Goal: Task Accomplishment & Management: Manage account settings

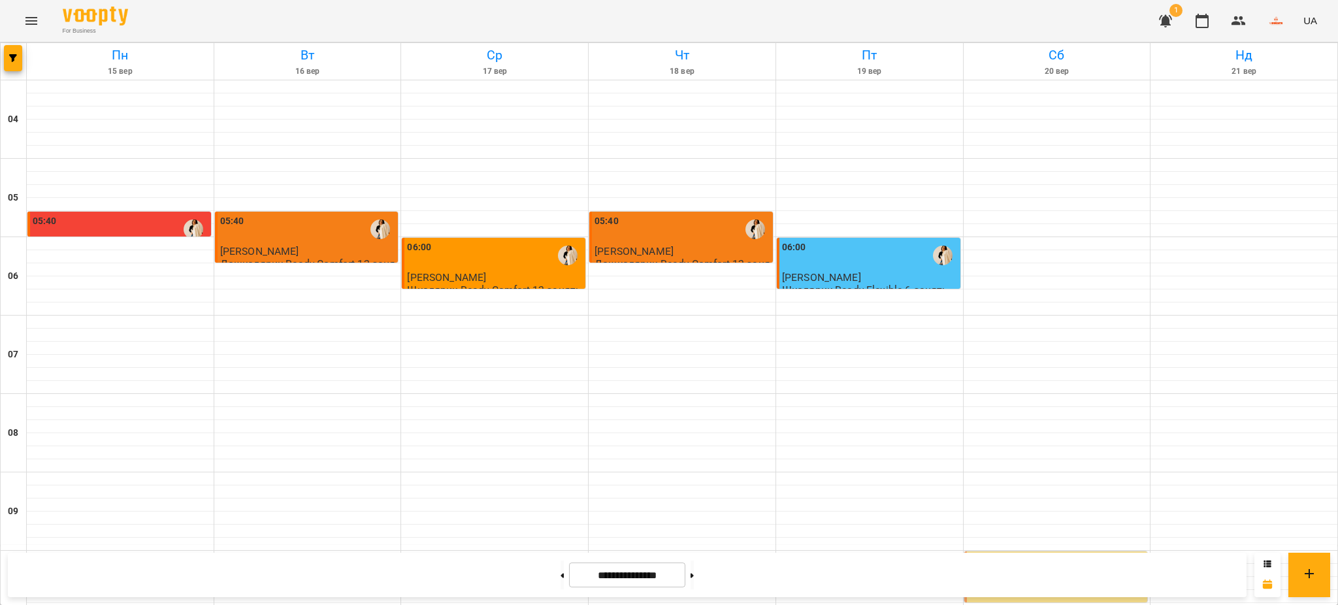
scroll to position [867, 0]
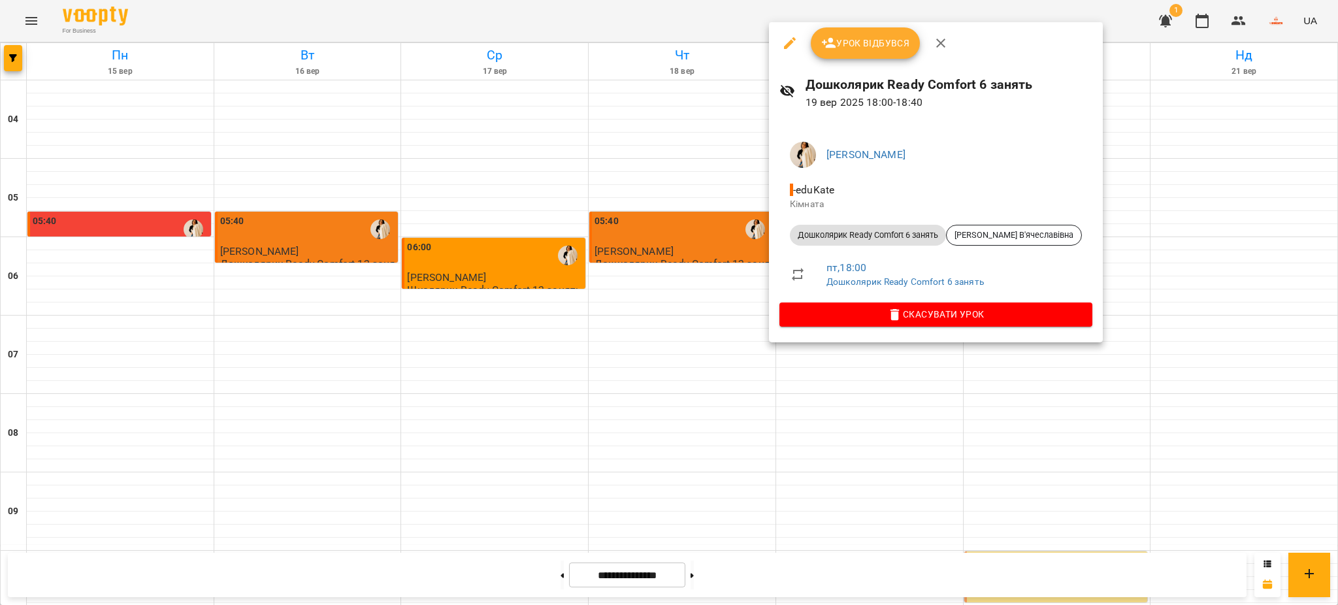
click at [869, 41] on span "Урок відбувся" at bounding box center [865, 43] width 89 height 16
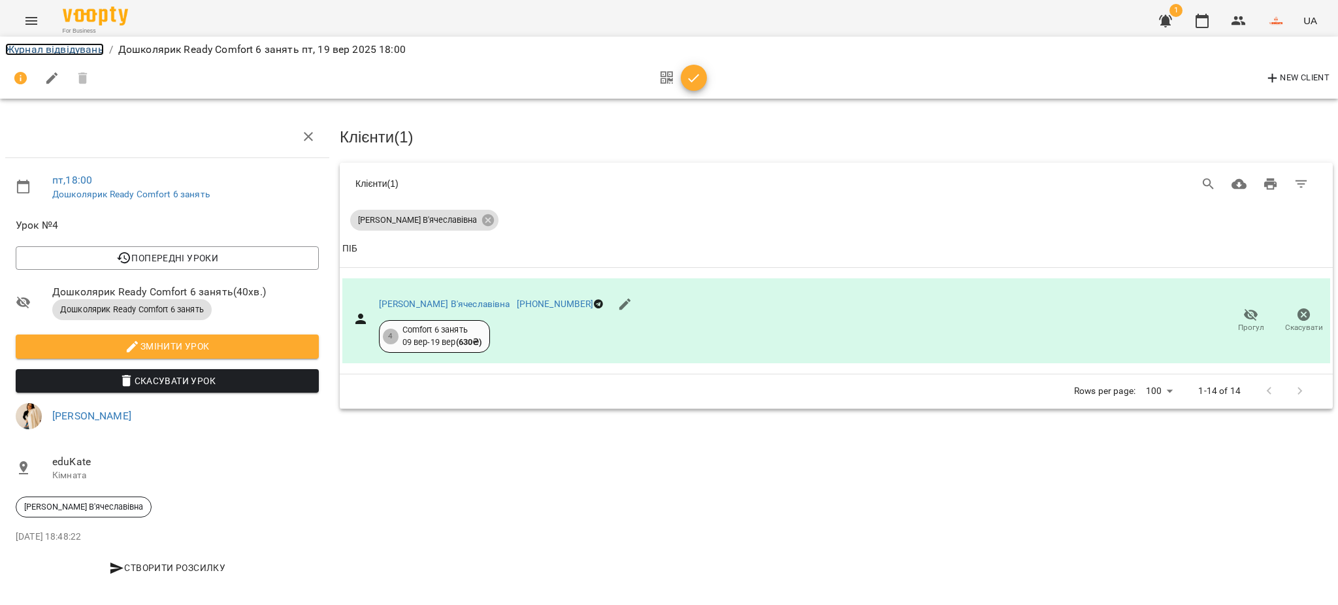
click at [57, 48] on link "Журнал відвідувань" at bounding box center [54, 49] width 99 height 12
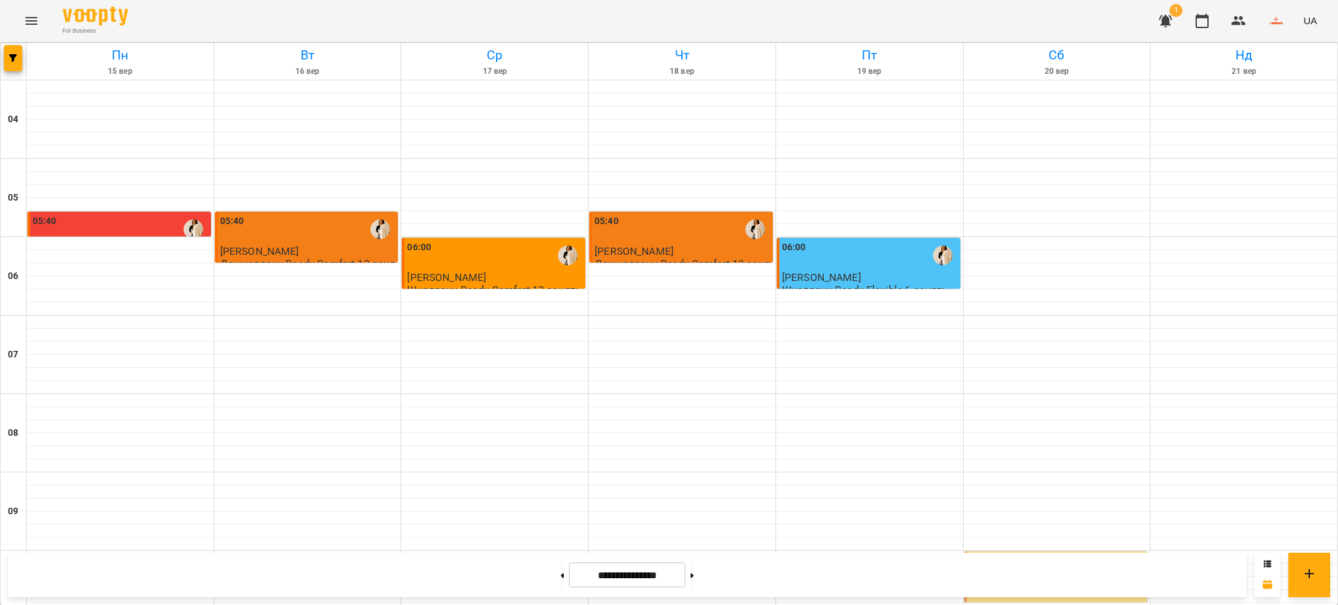
scroll to position [431, 0]
click at [33, 21] on icon "Menu" at bounding box center [31, 21] width 12 height 8
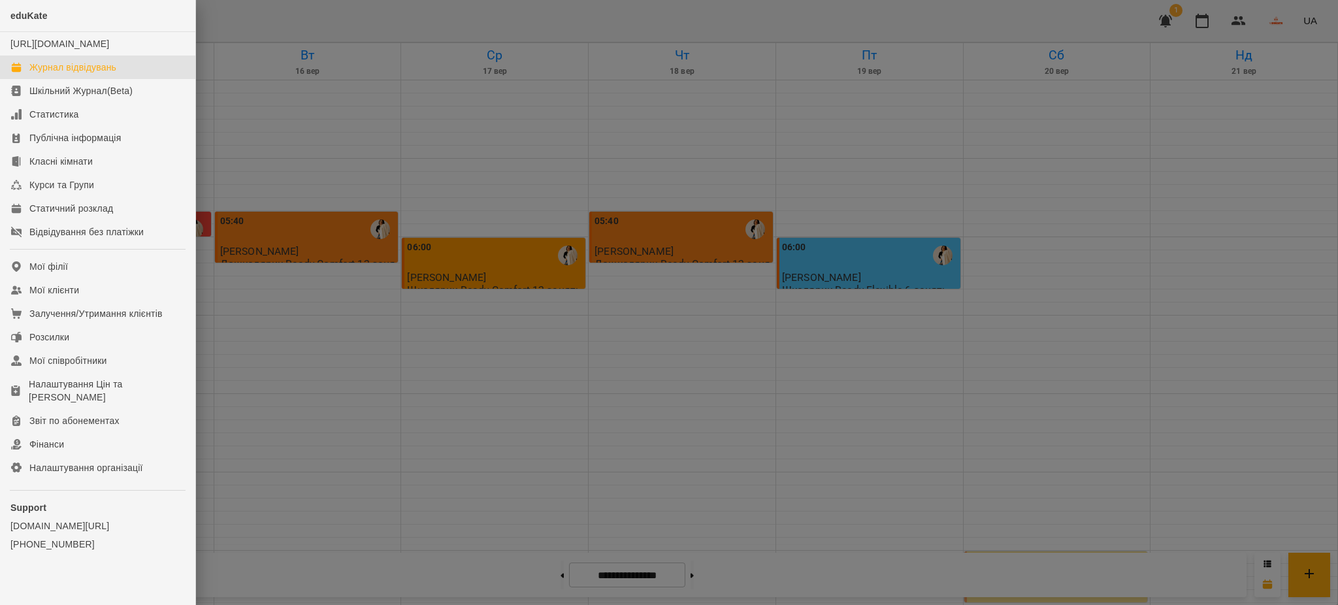
click at [399, 144] on div at bounding box center [669, 302] width 1338 height 605
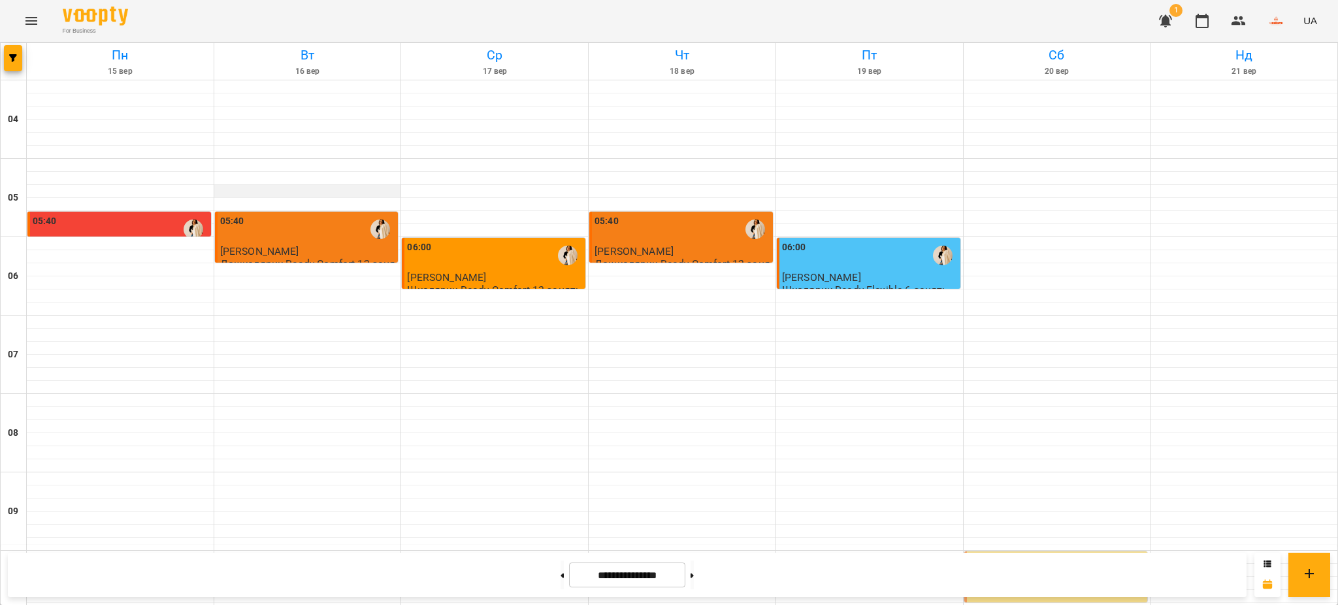
scroll to position [261, 0]
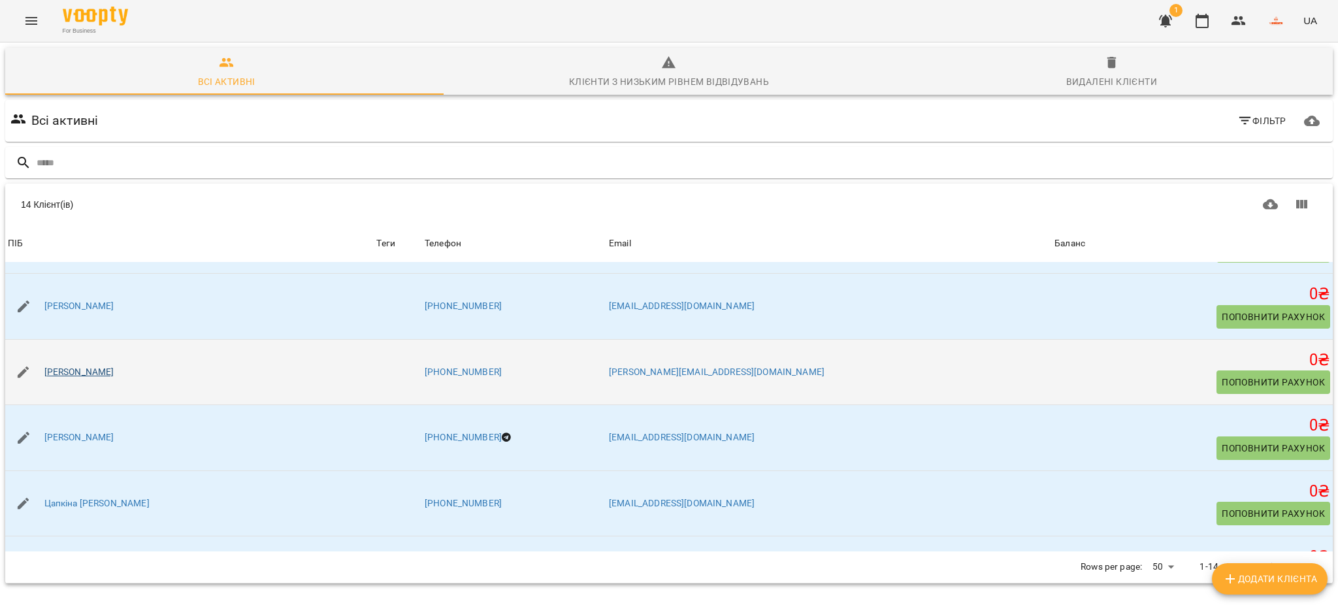
scroll to position [610, 0]
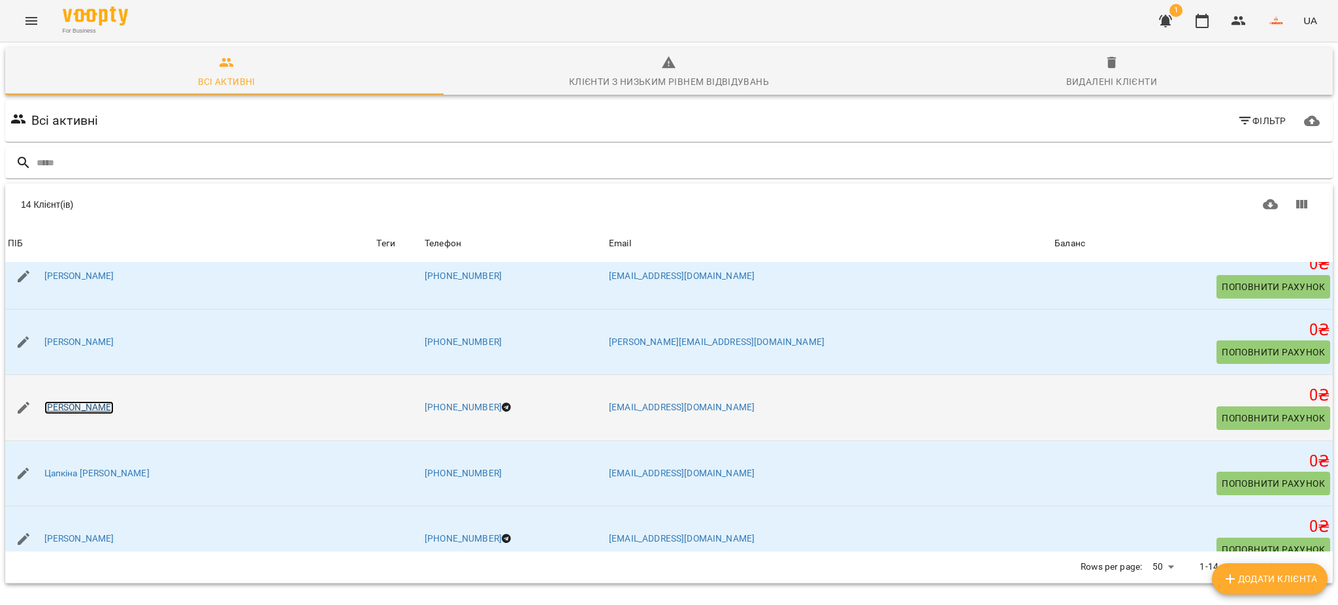
click at [114, 410] on link "Умеренков Тимофій Владиславович" at bounding box center [79, 407] width 70 height 13
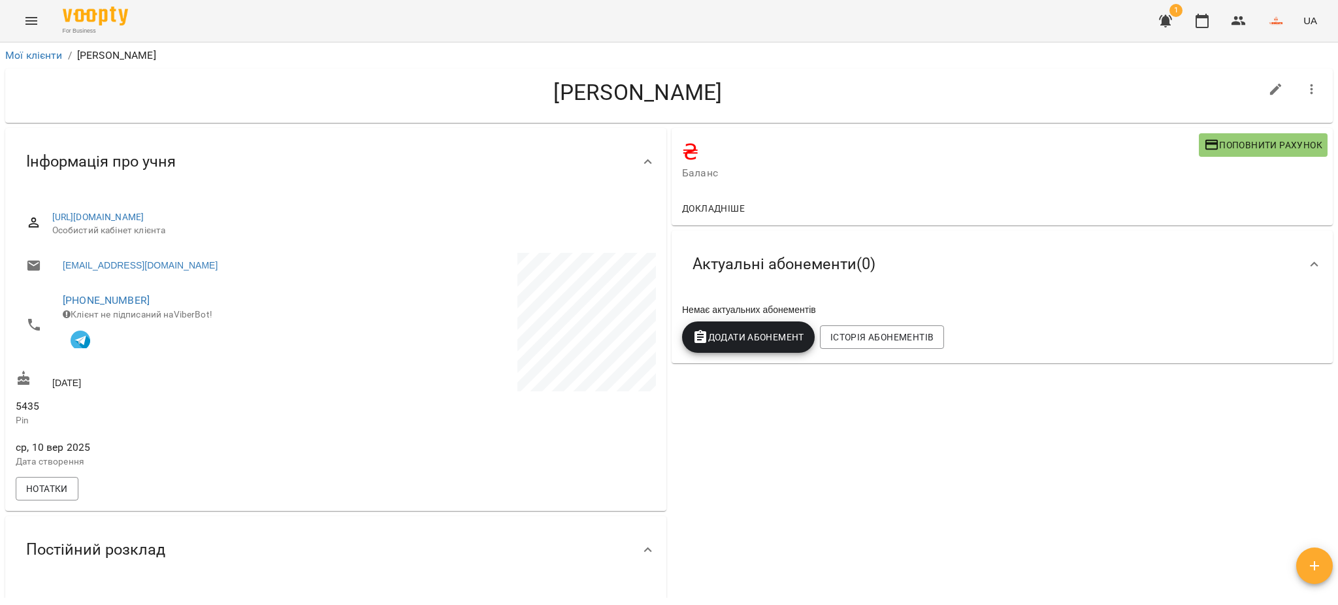
click at [743, 342] on span "Додати Абонемент" at bounding box center [749, 337] width 112 height 16
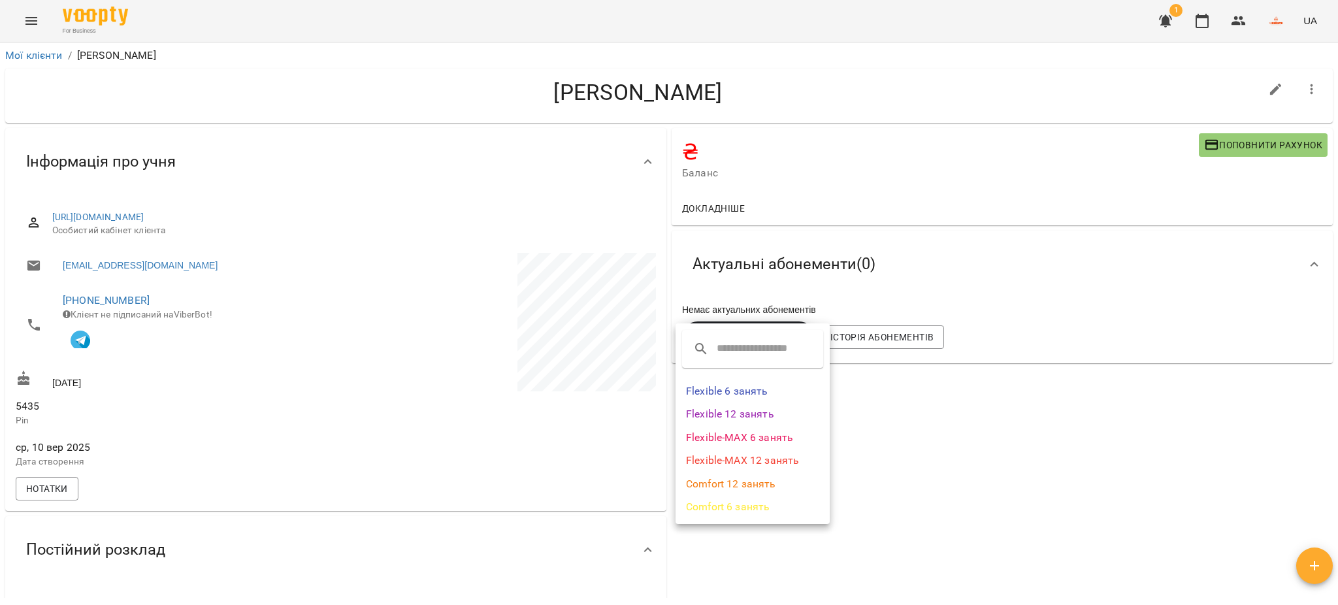
click at [747, 508] on li "Comfort 6 занять" at bounding box center [753, 507] width 154 height 24
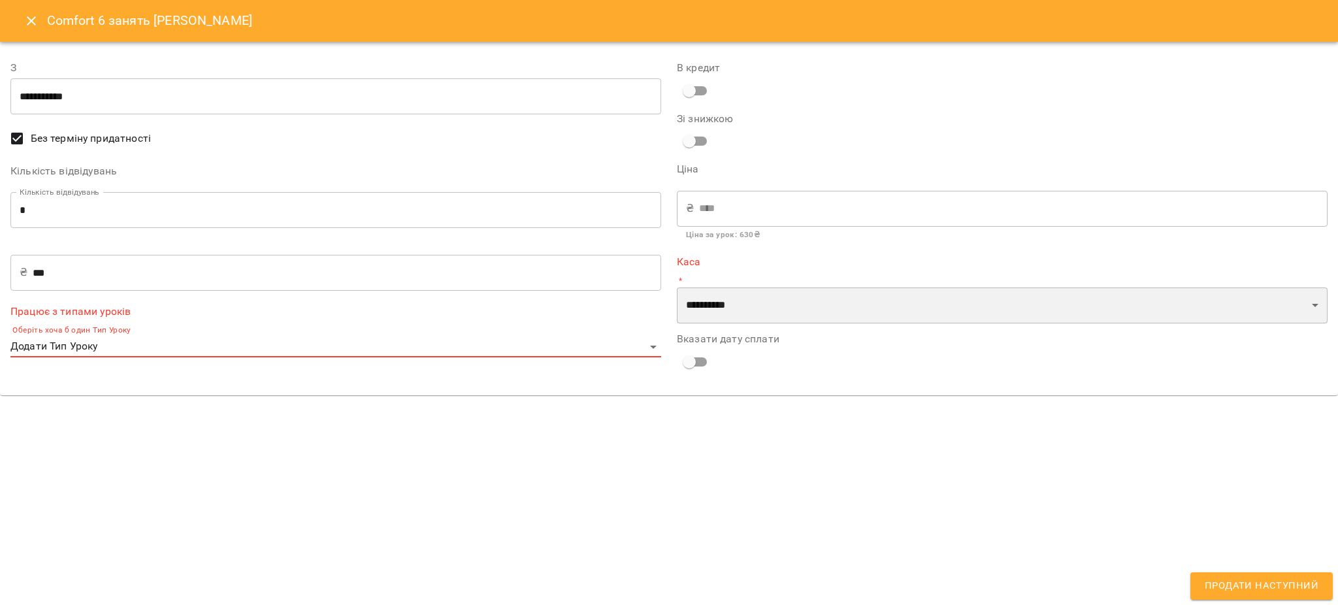
click at [721, 297] on select "**********" at bounding box center [1002, 306] width 651 height 37
select select "****"
click at [677, 288] on select "**********" at bounding box center [1002, 306] width 651 height 37
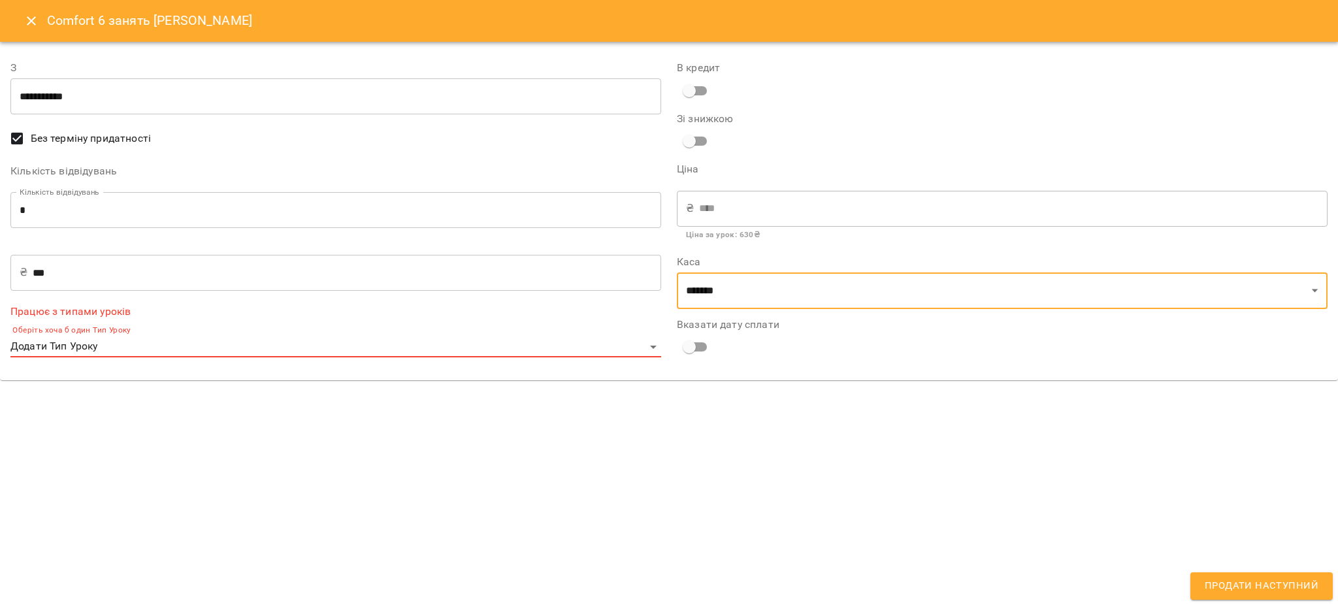
click at [43, 350] on body "**********" at bounding box center [669, 324] width 1338 height 648
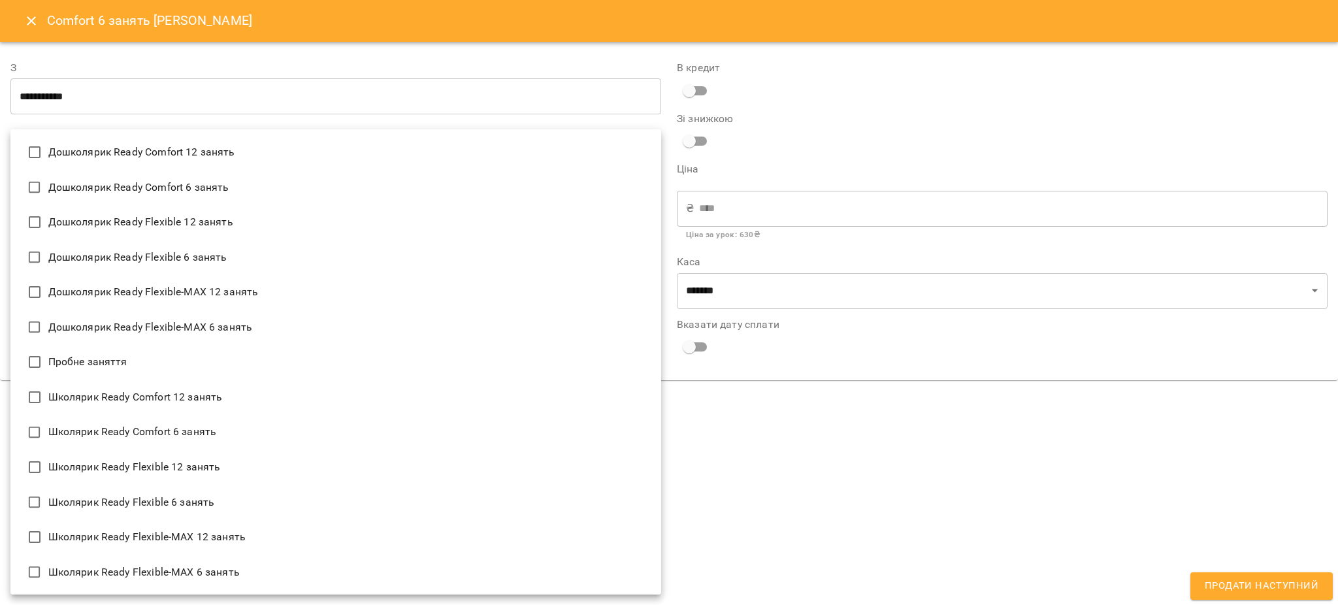
click at [170, 432] on li "Школярик Ready Comfort 6 занять" at bounding box center [335, 432] width 651 height 35
type input "**********"
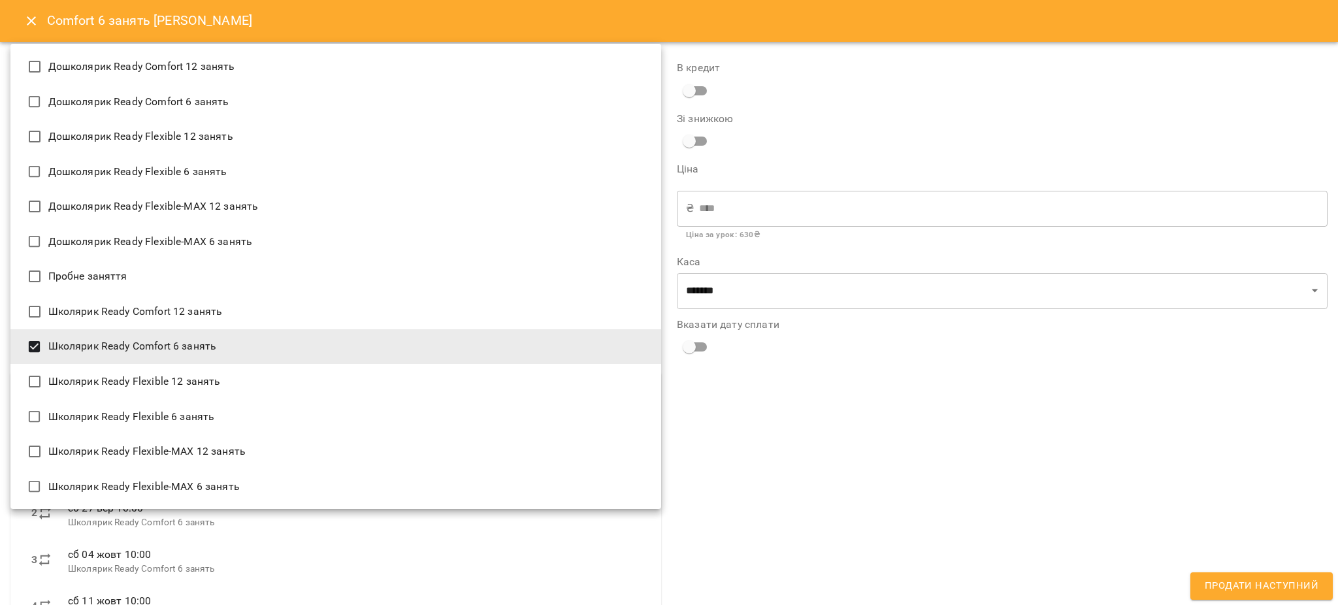
click at [977, 454] on div at bounding box center [669, 302] width 1338 height 605
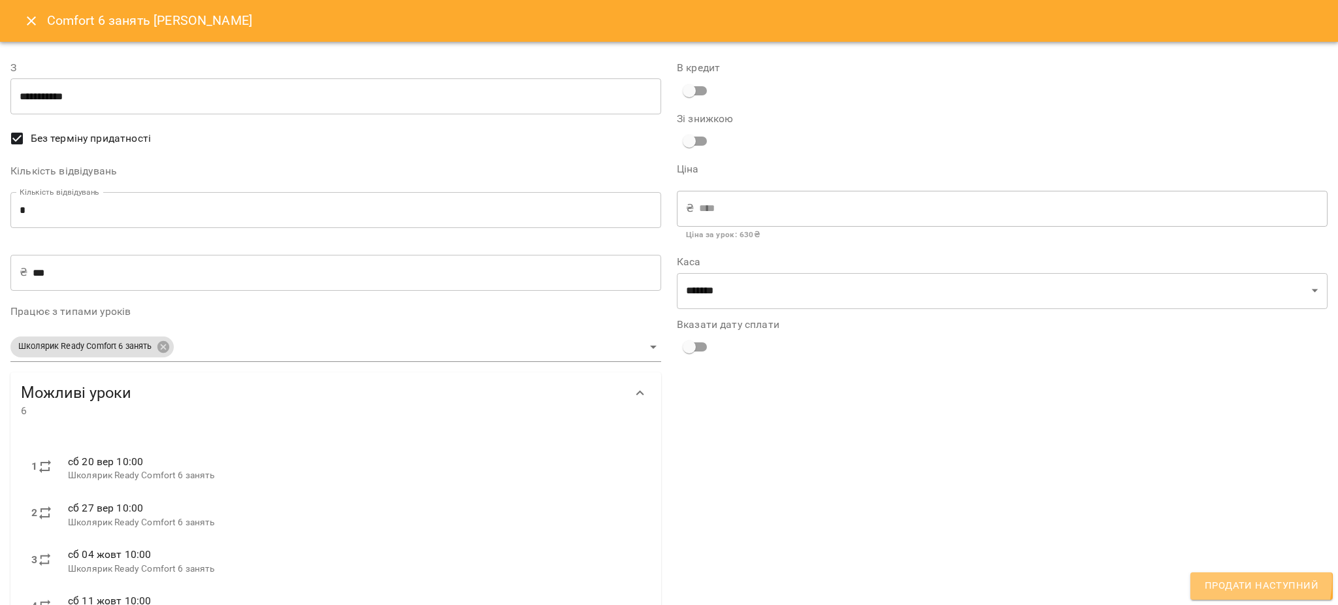
click at [1243, 581] on span "Продати наступний" at bounding box center [1262, 586] width 114 height 17
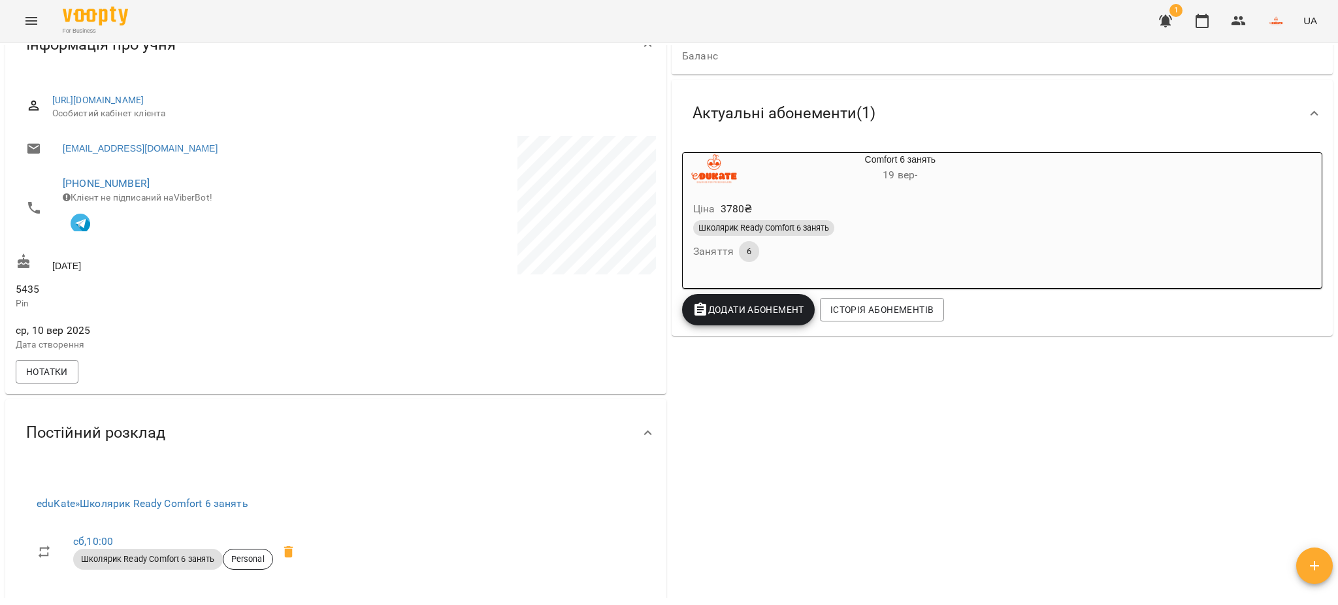
scroll to position [87, 0]
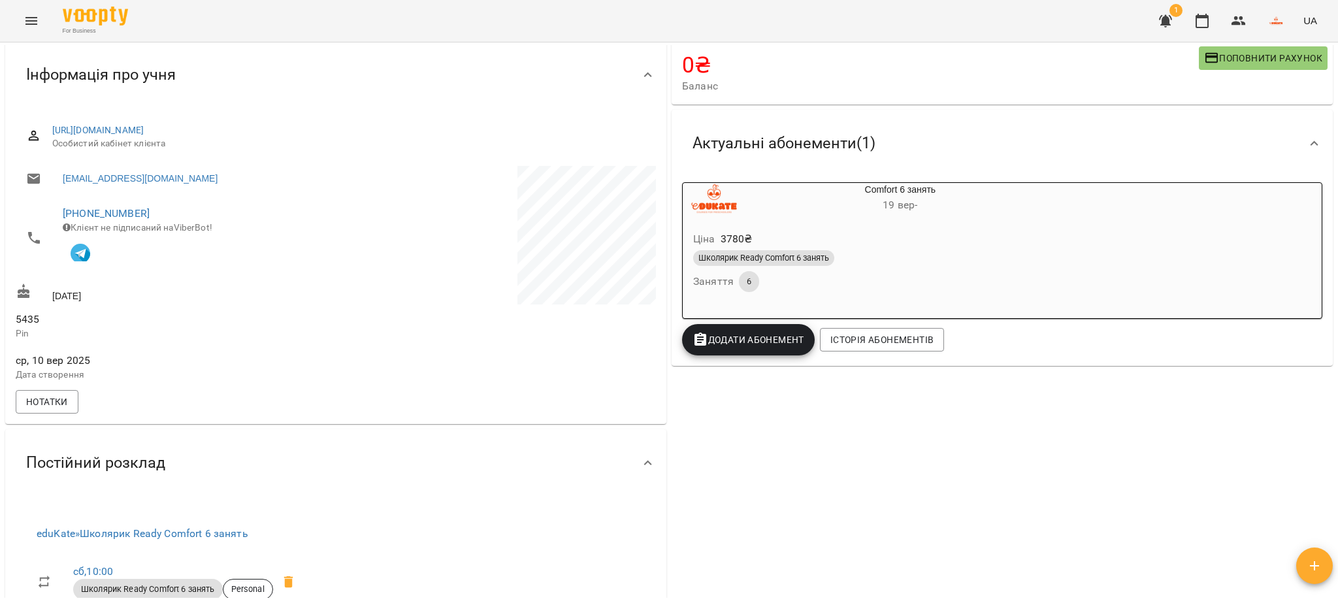
click at [748, 252] on div "Школярик Ready Comfort 6 занять" at bounding box center [763, 258] width 141 height 16
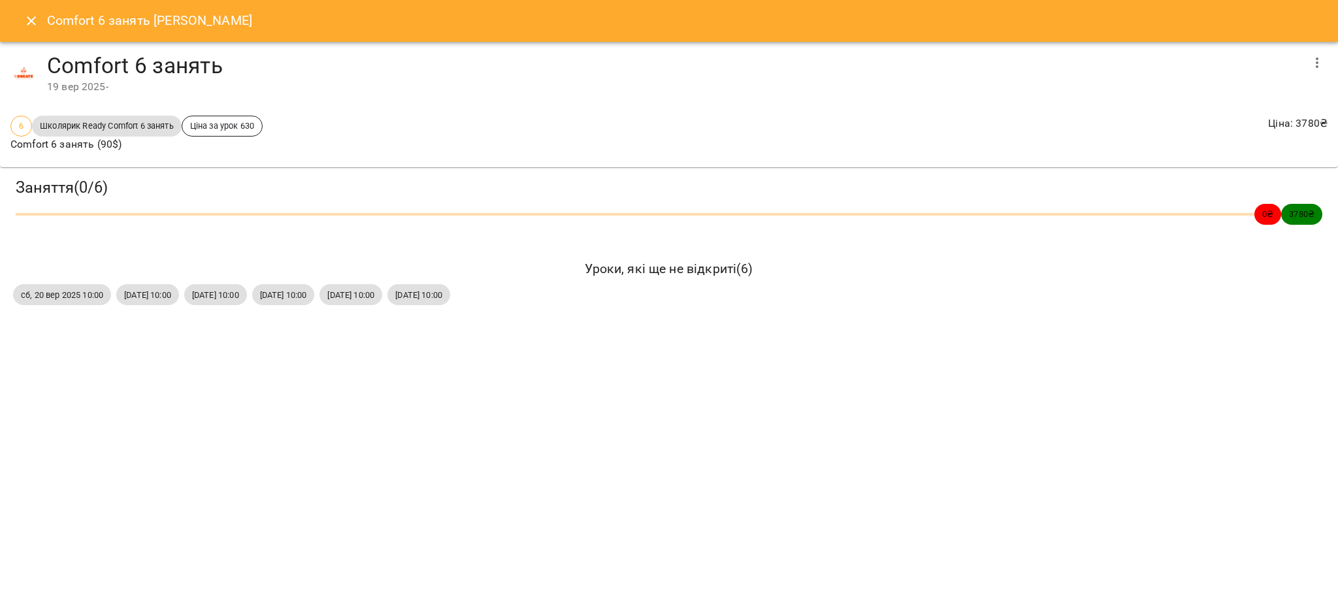
click at [945, 128] on div "6 Школярик Ready Comfort 6 занять Ціна за урок 630 Comfort 6 занять (90$) Ціна …" at bounding box center [669, 134] width 1323 height 42
click at [31, 27] on icon "Close" at bounding box center [32, 21] width 16 height 16
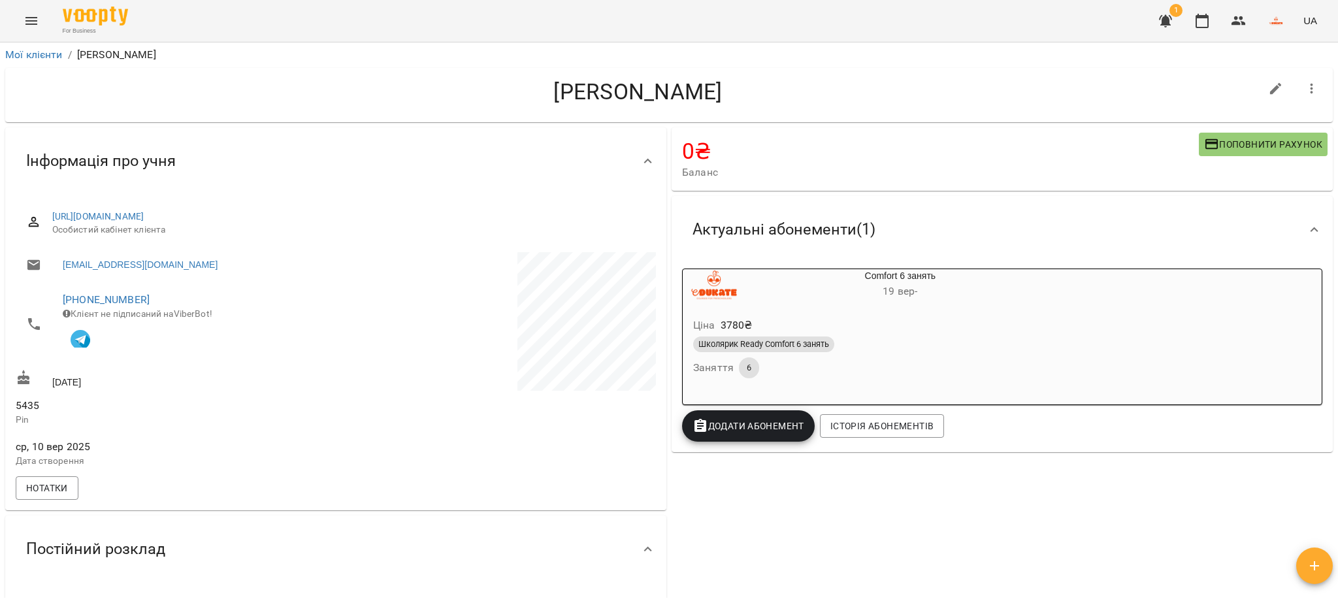
scroll to position [0, 0]
click at [59, 53] on link "Мої клієнти" at bounding box center [34, 55] width 58 height 12
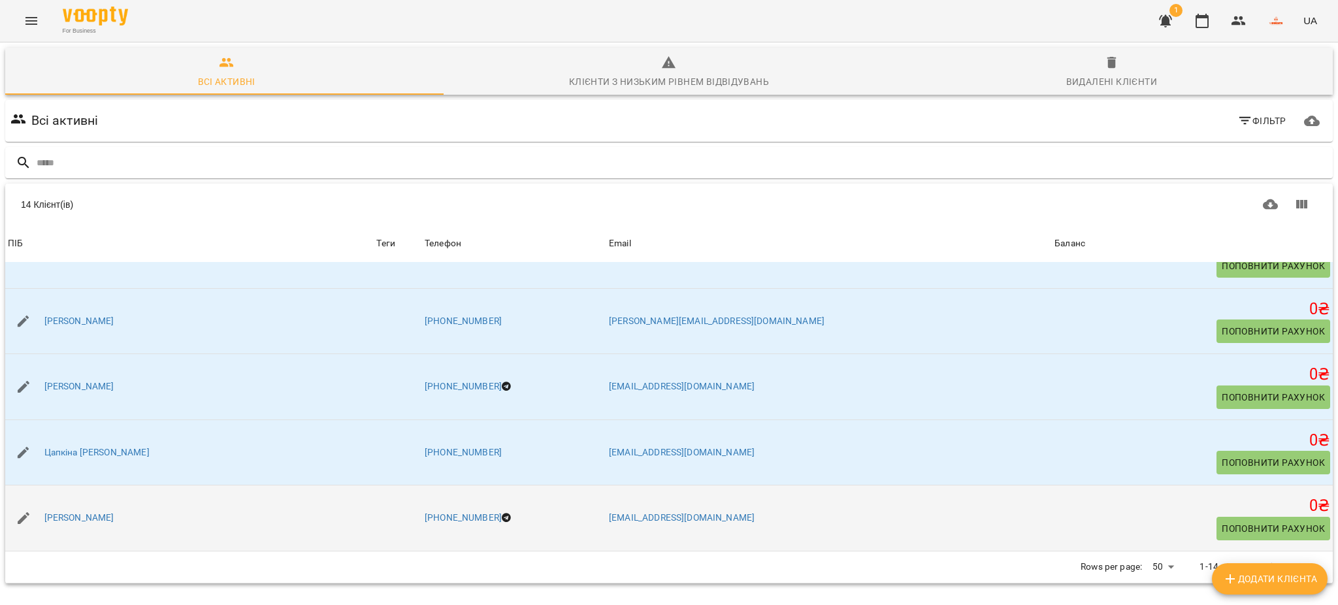
scroll to position [57, 0]
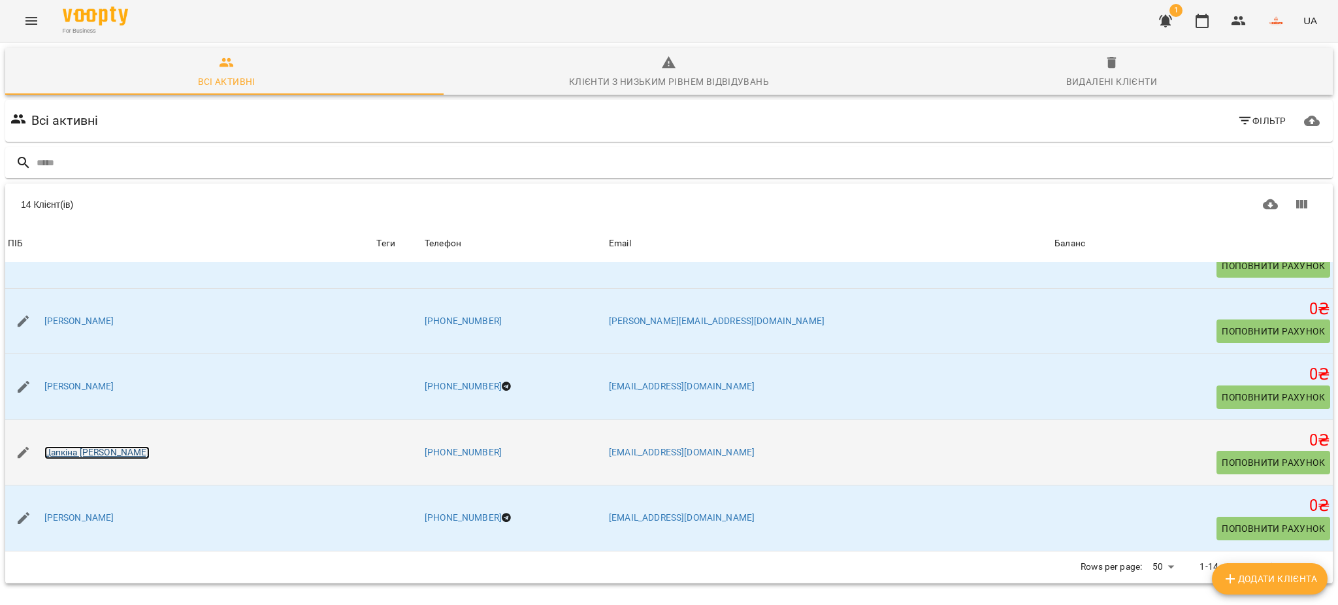
click at [120, 446] on link "Цапкiна [PERSON_NAME]" at bounding box center [96, 452] width 105 height 13
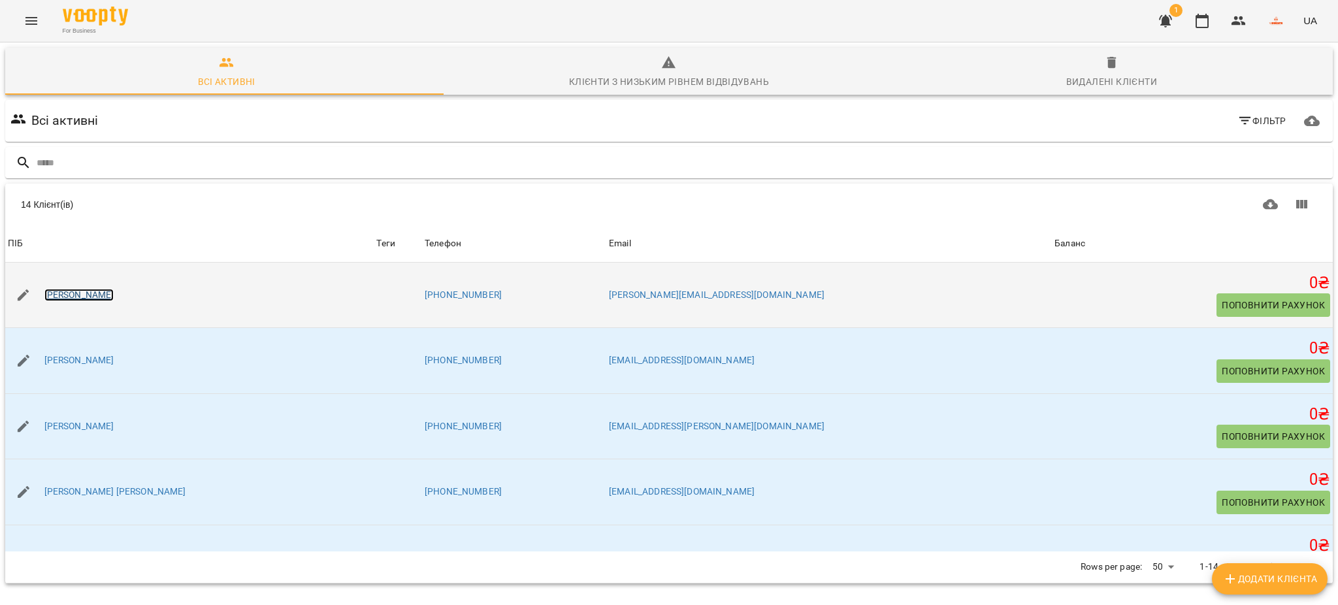
click at [100, 295] on link "[PERSON_NAME]" at bounding box center [79, 295] width 70 height 13
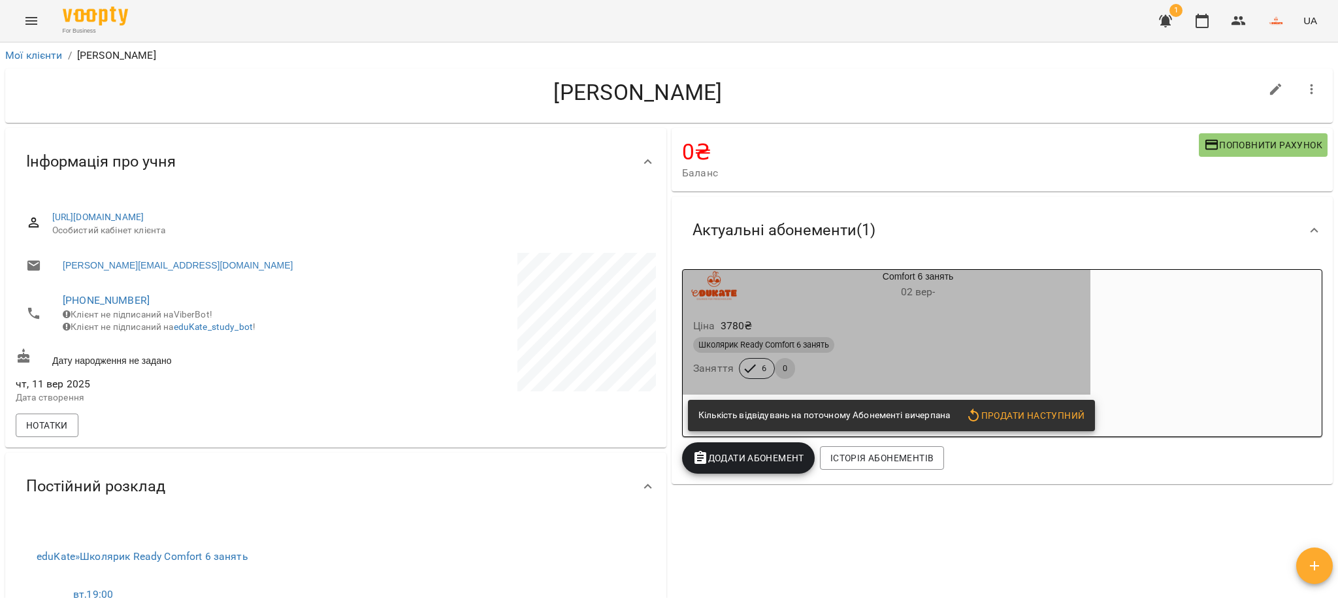
click at [738, 320] on p "3780 ₴" at bounding box center [737, 326] width 32 height 16
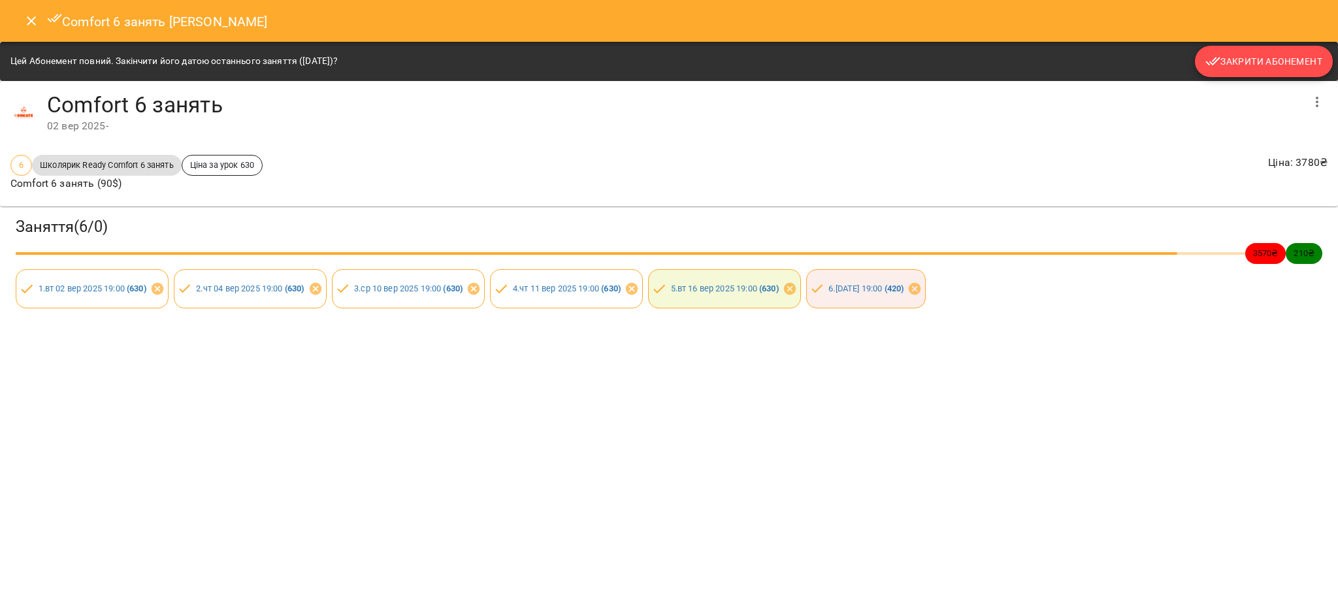
click at [1238, 58] on span "Закрити Абонемент" at bounding box center [1264, 62] width 117 height 16
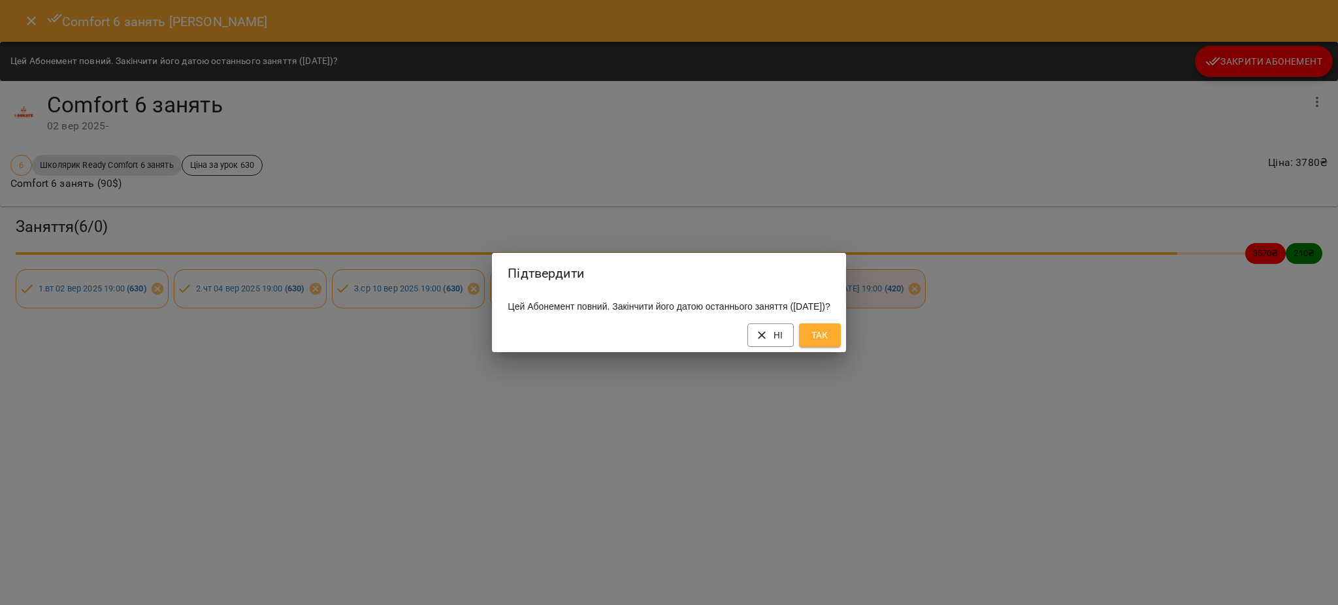
click at [831, 343] on span "Так" at bounding box center [820, 335] width 21 height 16
